Goal: Navigation & Orientation: Find specific page/section

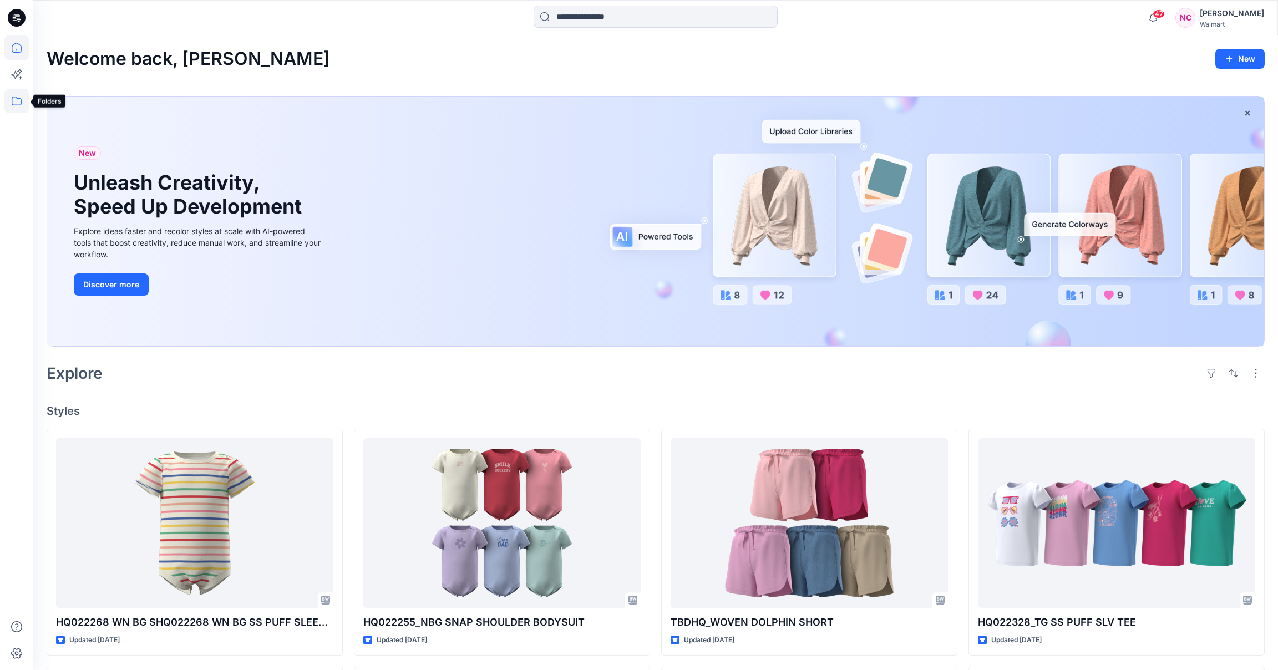
click at [14, 103] on icon at bounding box center [16, 101] width 24 height 24
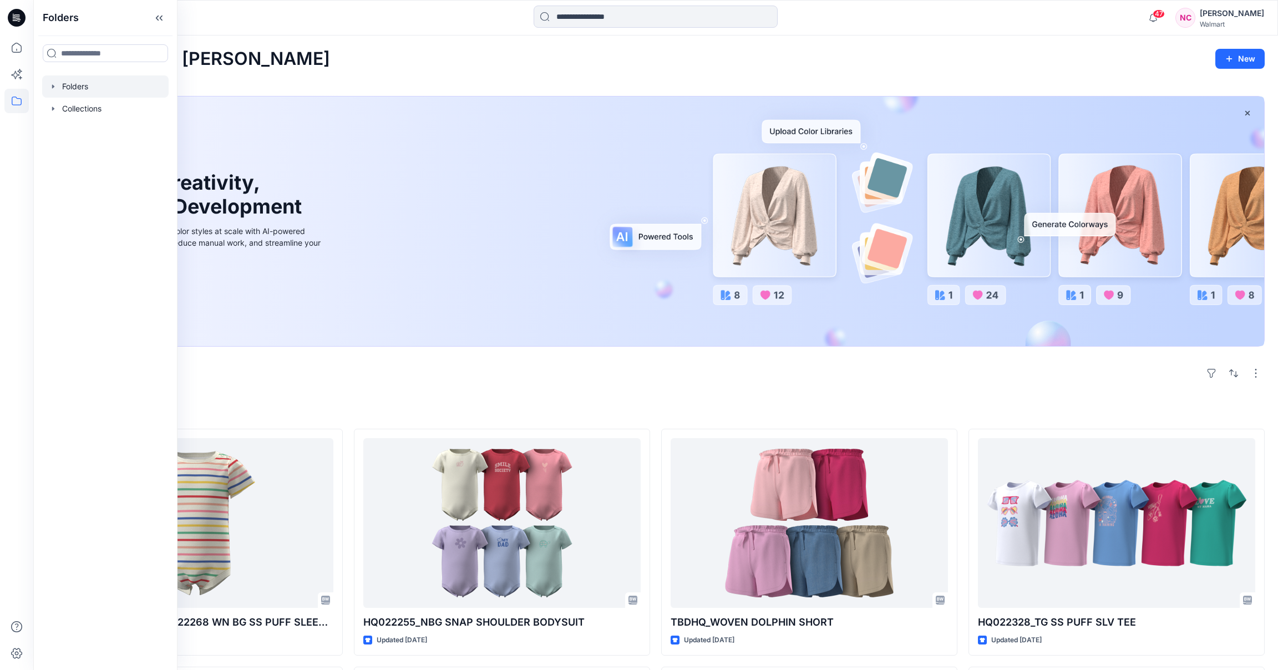
click at [80, 83] on div at bounding box center [105, 86] width 126 height 22
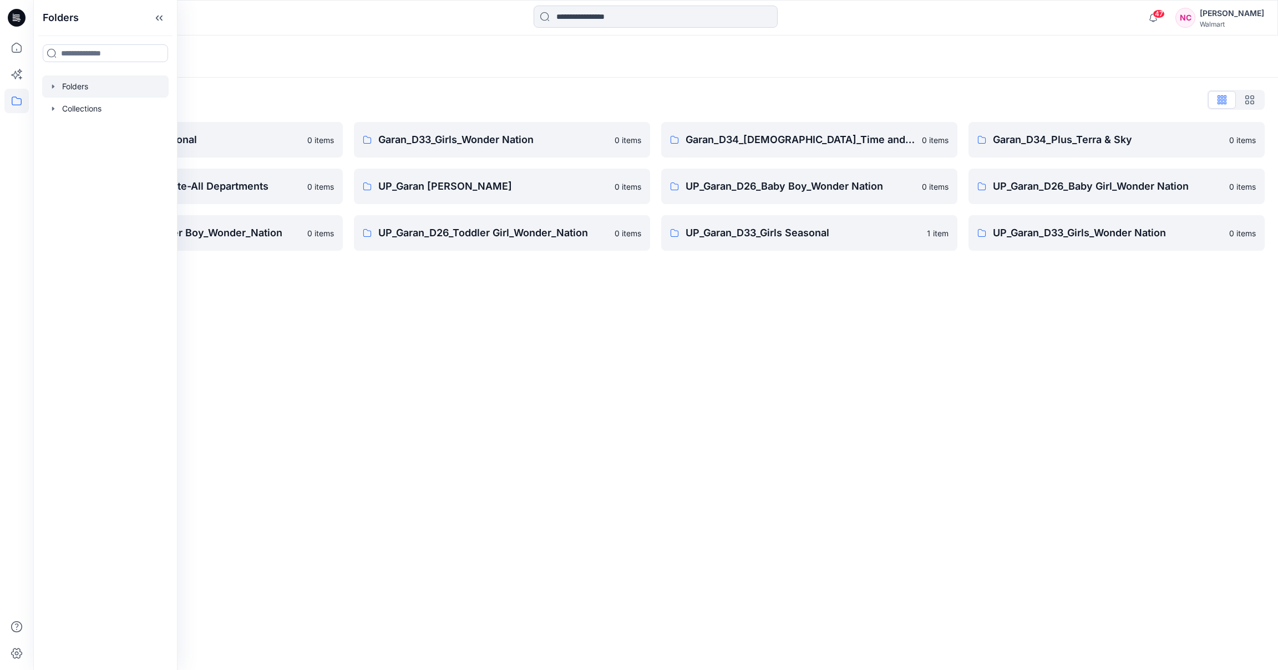
click at [519, 414] on div "Folders Folders List Garan_D33_Girls Seasonal 0 items Garan_Way to Celebrate-Al…" at bounding box center [655, 353] width 1245 height 635
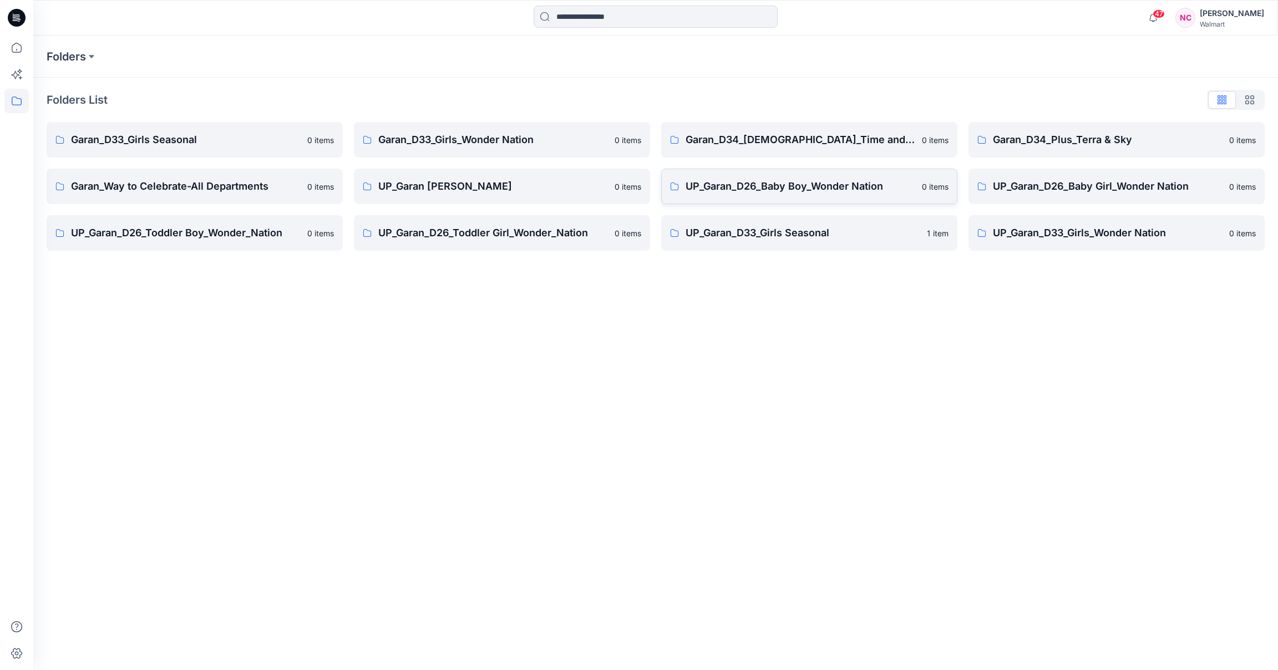
click at [795, 185] on p "UP_Garan_D26_Baby Boy_Wonder Nation" at bounding box center [801, 187] width 230 height 16
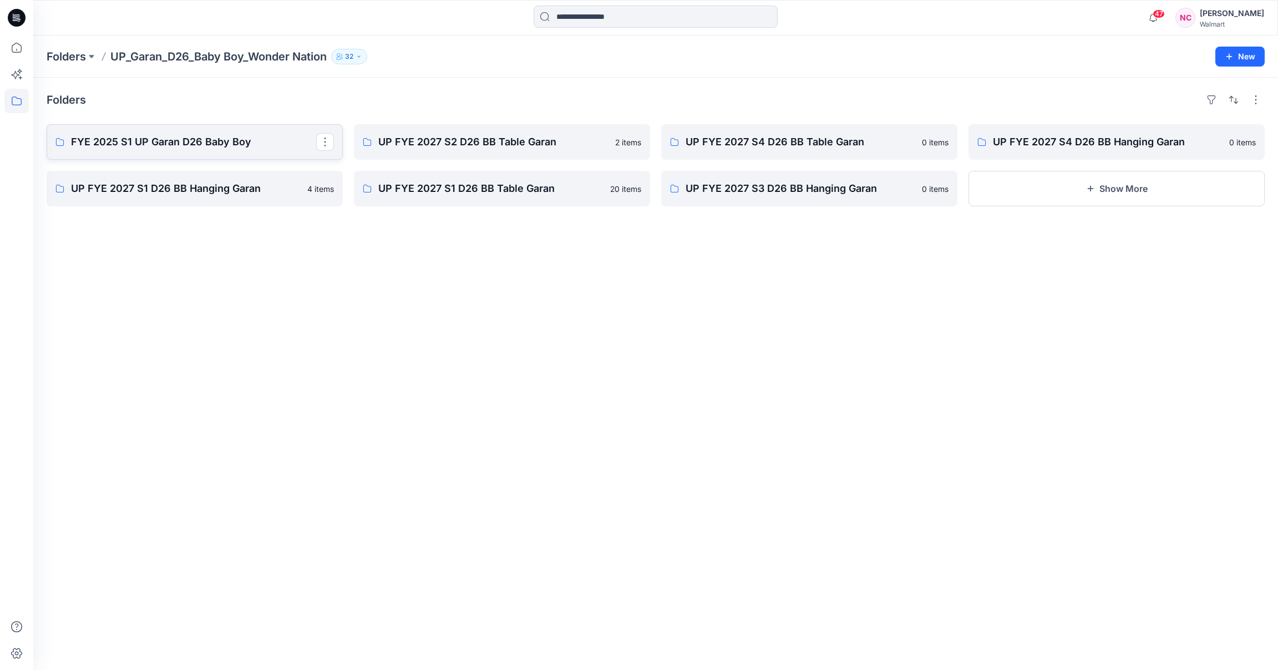
click at [169, 145] on p "FYE 2025 S1 UP Garan D26 Baby Boy" at bounding box center [193, 142] width 245 height 16
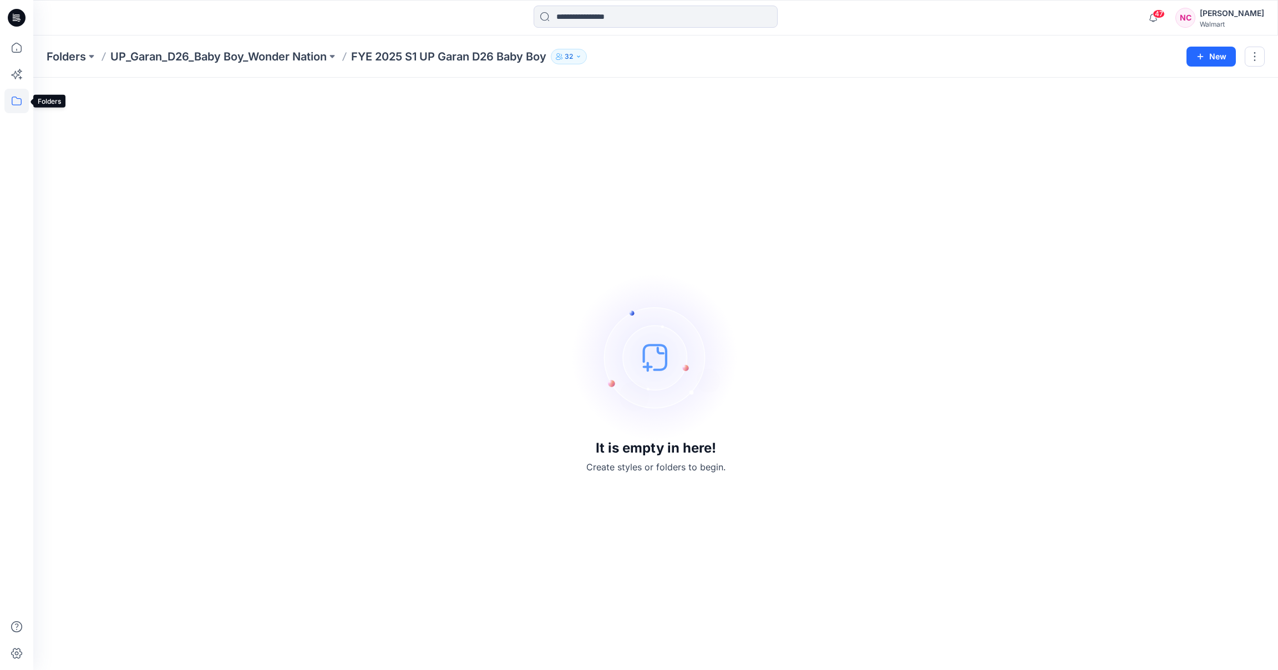
click at [19, 99] on icon at bounding box center [16, 101] width 24 height 24
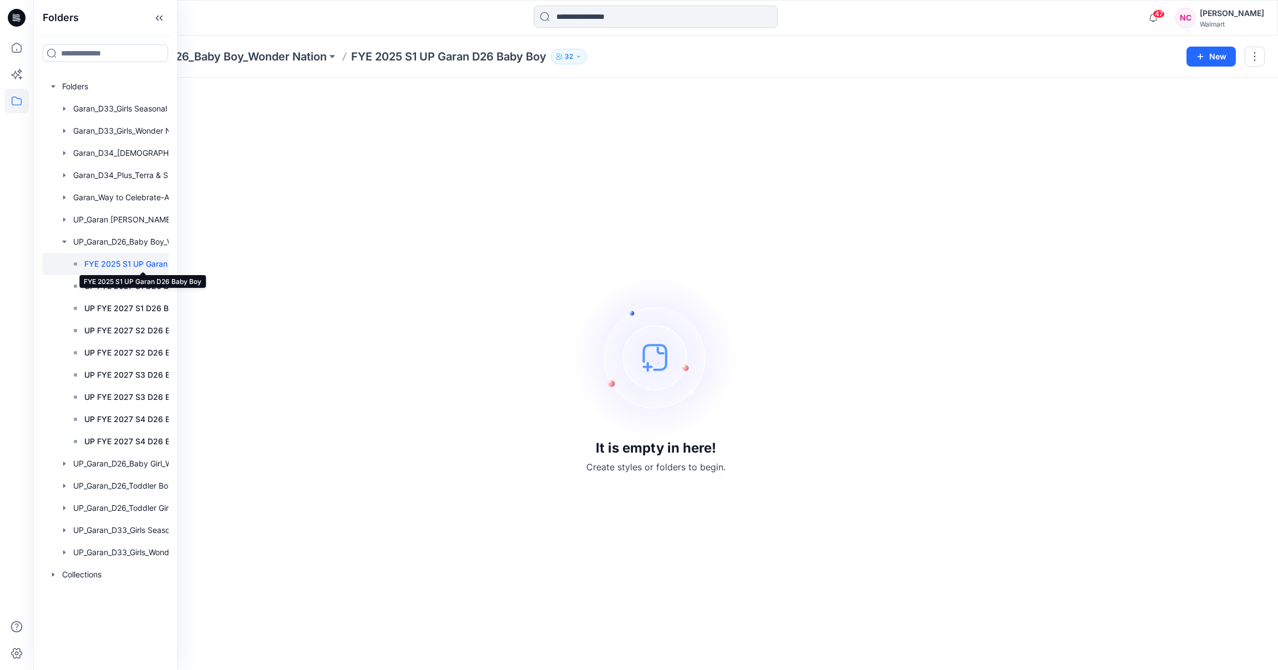
click at [106, 263] on p "FYE 2025 S1 UP Garan D26 Baby Boy" at bounding box center [143, 263] width 118 height 13
click at [10, 99] on icon at bounding box center [16, 101] width 24 height 24
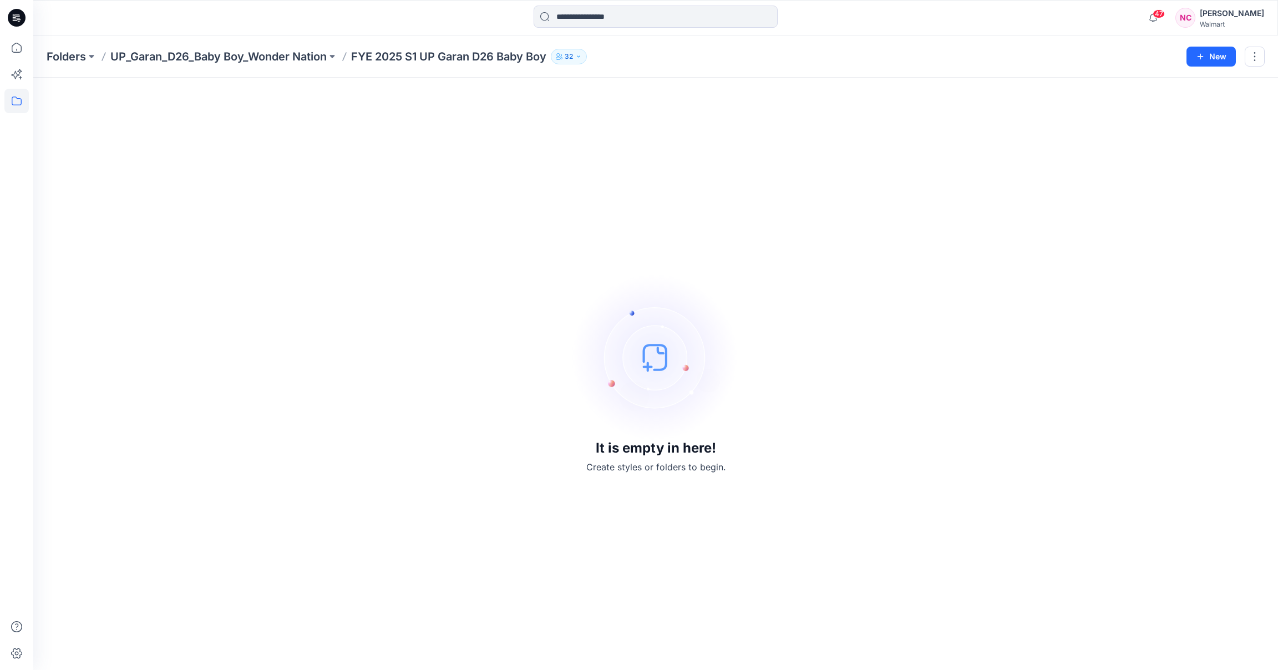
click at [402, 54] on p "FYE 2025 S1 UP Garan D26 Baby Boy" at bounding box center [448, 57] width 195 height 16
click at [24, 46] on icon at bounding box center [16, 48] width 24 height 24
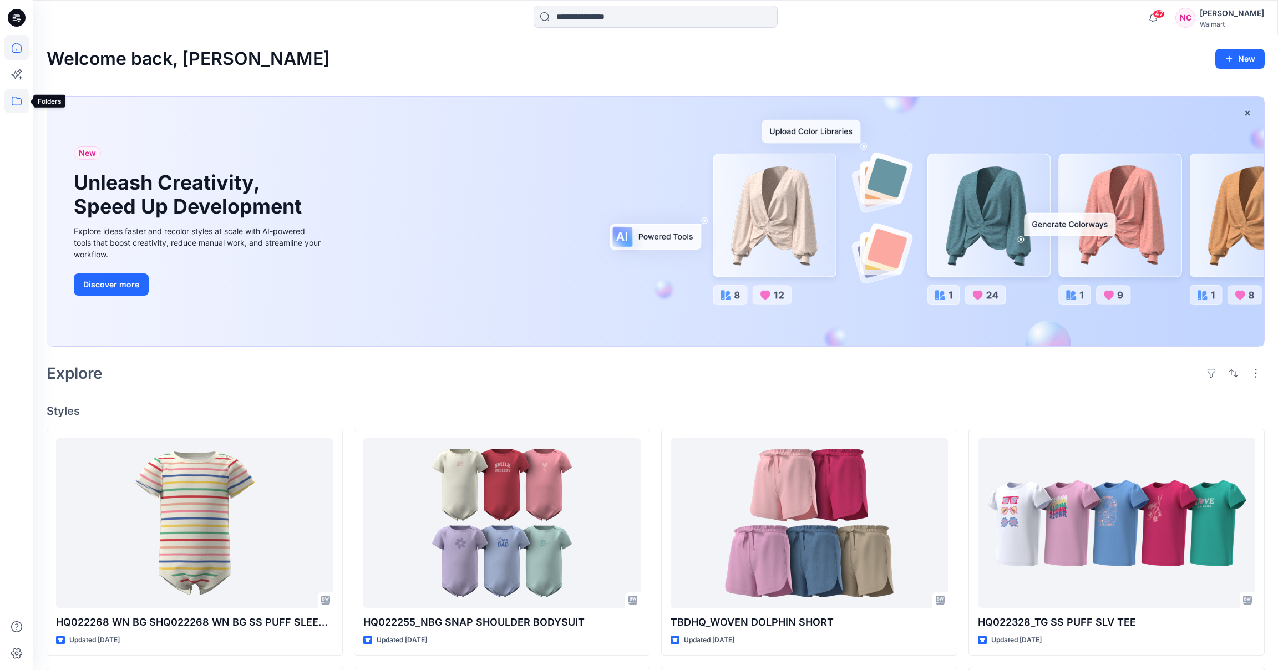
click at [13, 100] on icon at bounding box center [16, 101] width 24 height 24
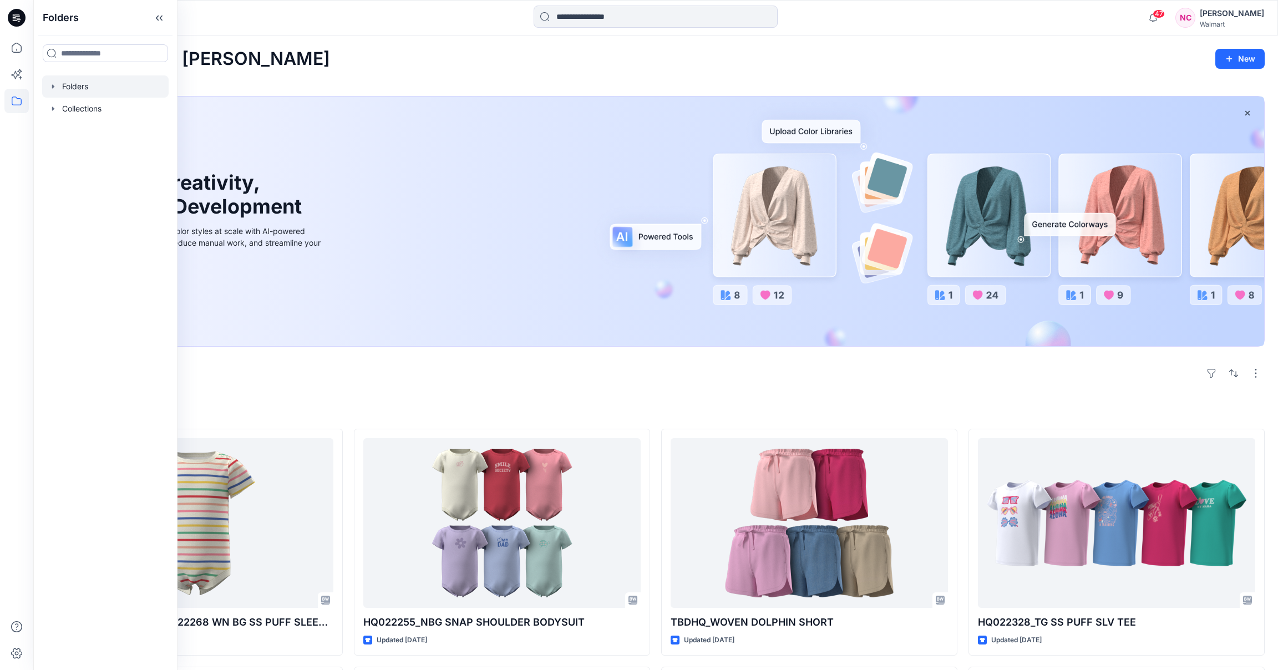
click at [80, 89] on div at bounding box center [105, 86] width 126 height 22
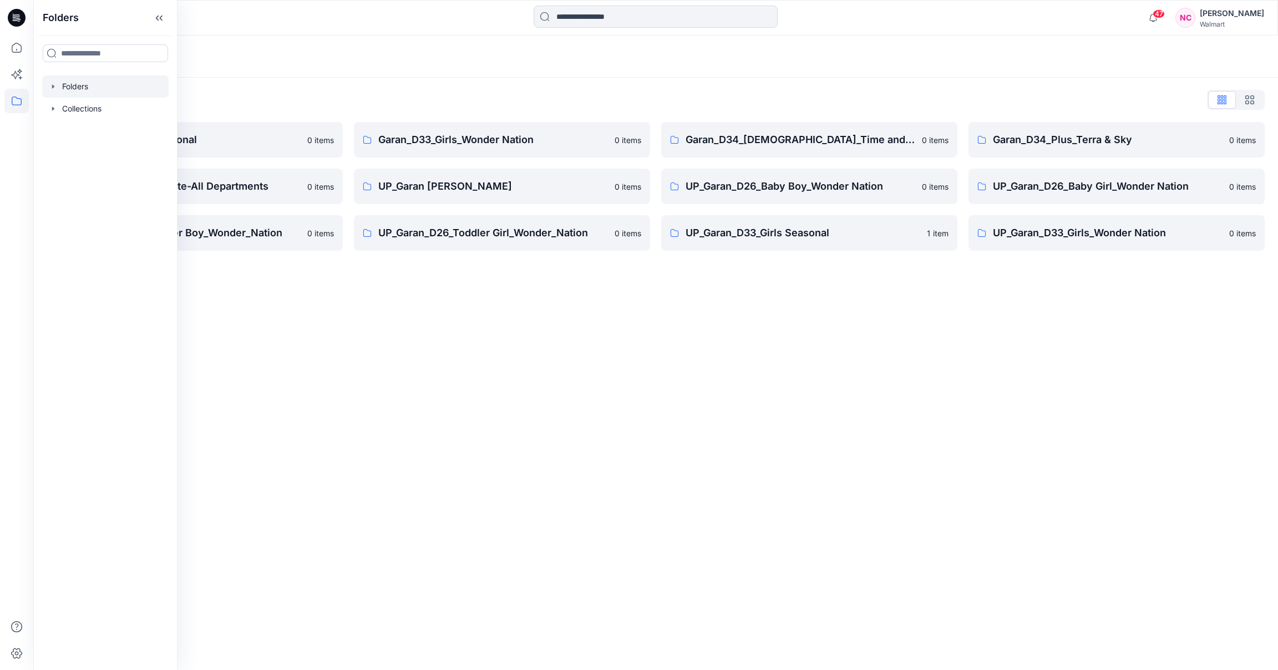
click at [482, 338] on div "Folders Folders List Garan_D33_Girls Seasonal 0 items Garan_Way to Celebrate-Al…" at bounding box center [655, 353] width 1245 height 635
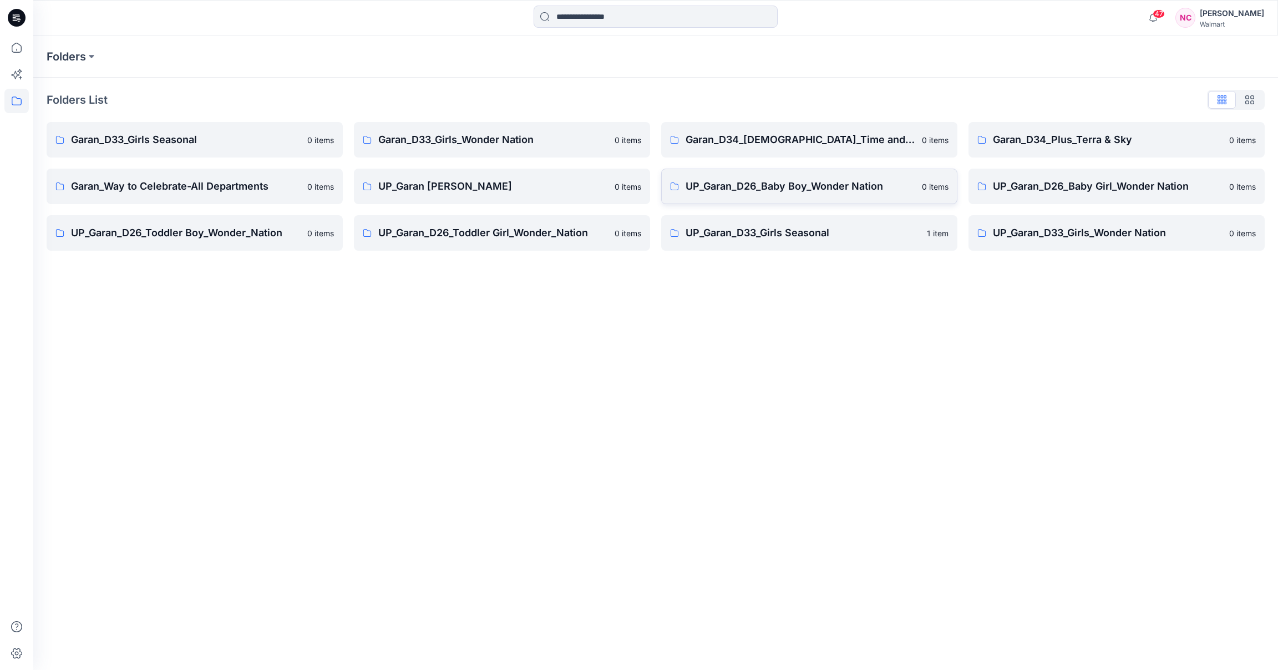
click at [811, 176] on link "UP_Garan_D26_Baby Boy_Wonder Nation 0 items" at bounding box center [809, 187] width 296 height 36
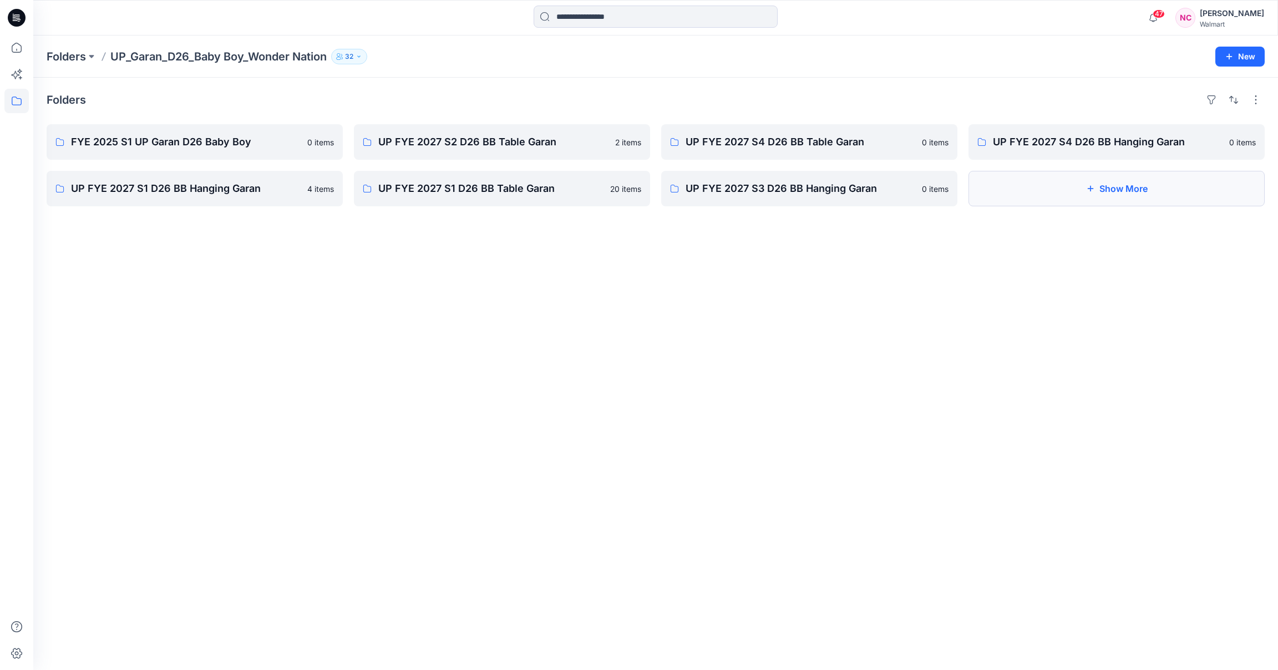
click at [1171, 195] on button "Show More" at bounding box center [1117, 189] width 296 height 36
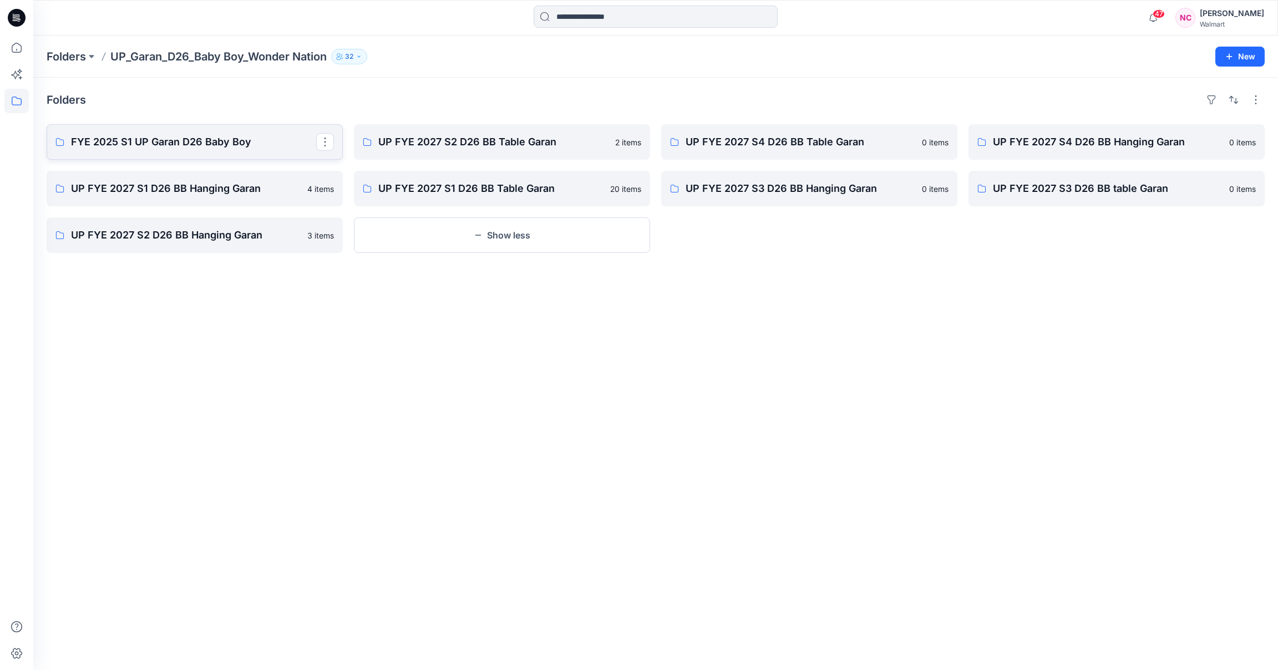
click at [195, 152] on link "FYE 2025 S1 UP Garan D26 Baby Boy" at bounding box center [195, 142] width 296 height 36
